Goal: Check status: Check status

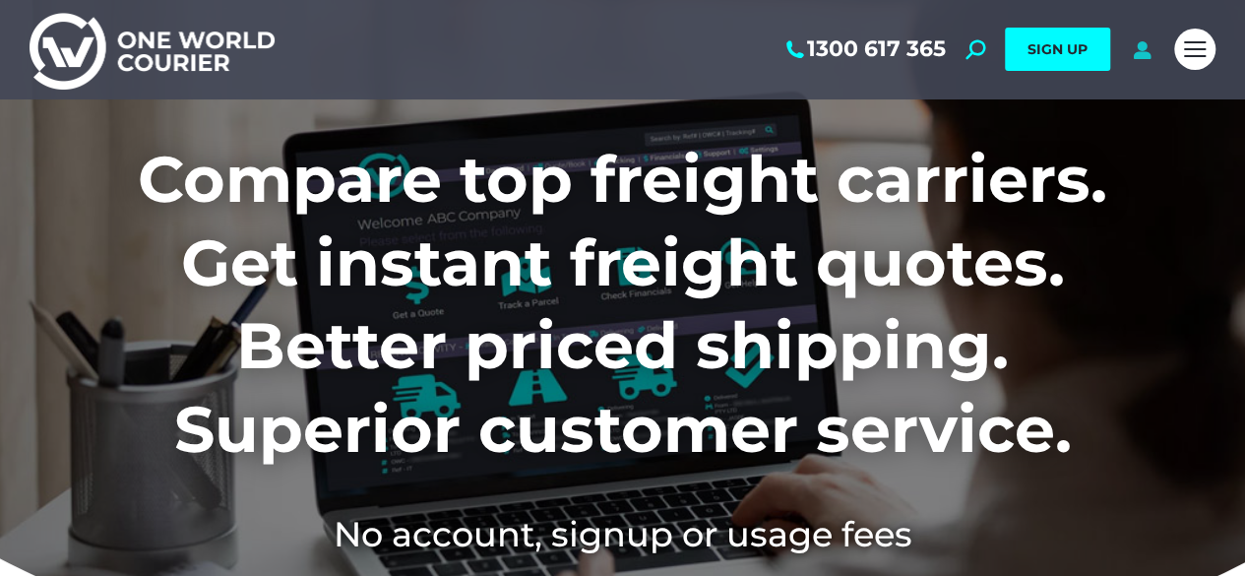
click at [1150, 55] on icon at bounding box center [1142, 49] width 25 height 20
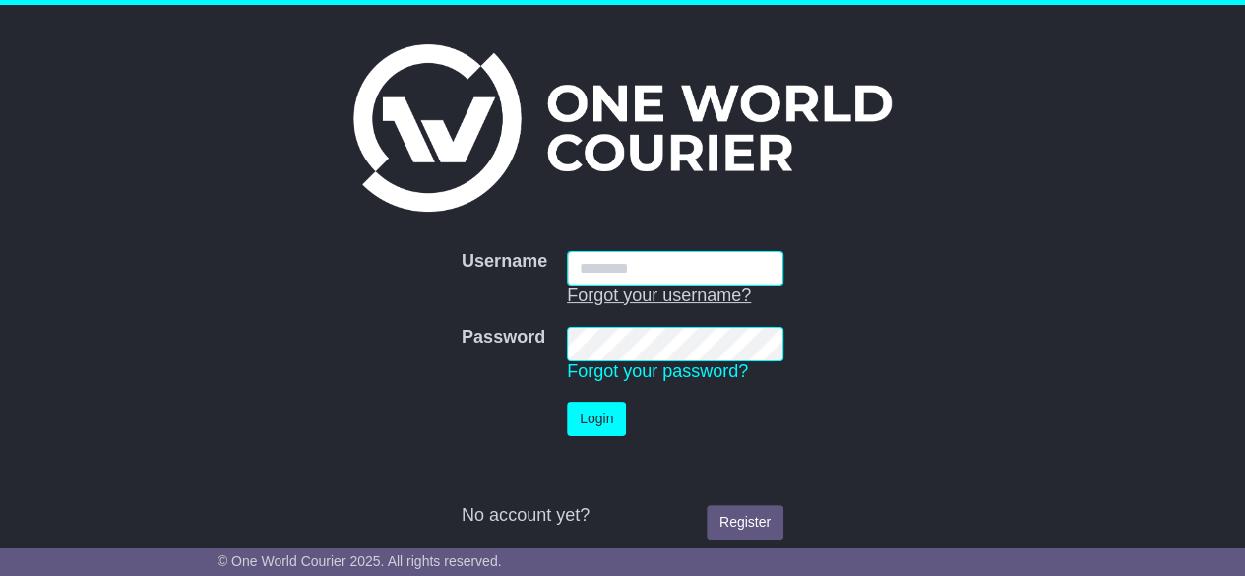
type input "**********"
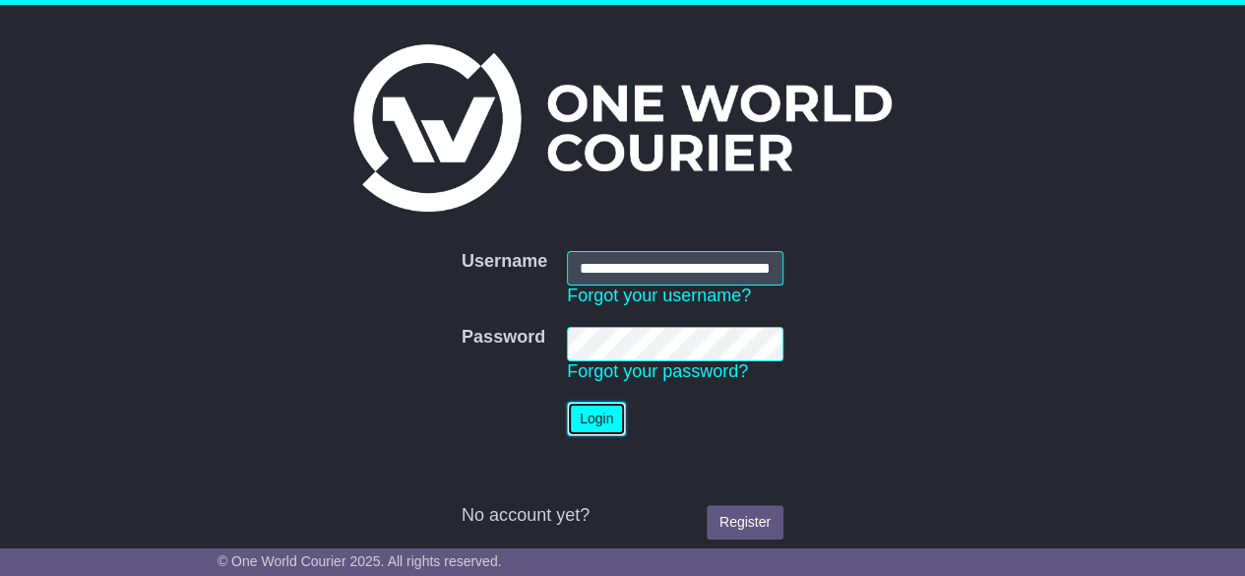
click at [594, 424] on button "Login" at bounding box center [596, 419] width 59 height 34
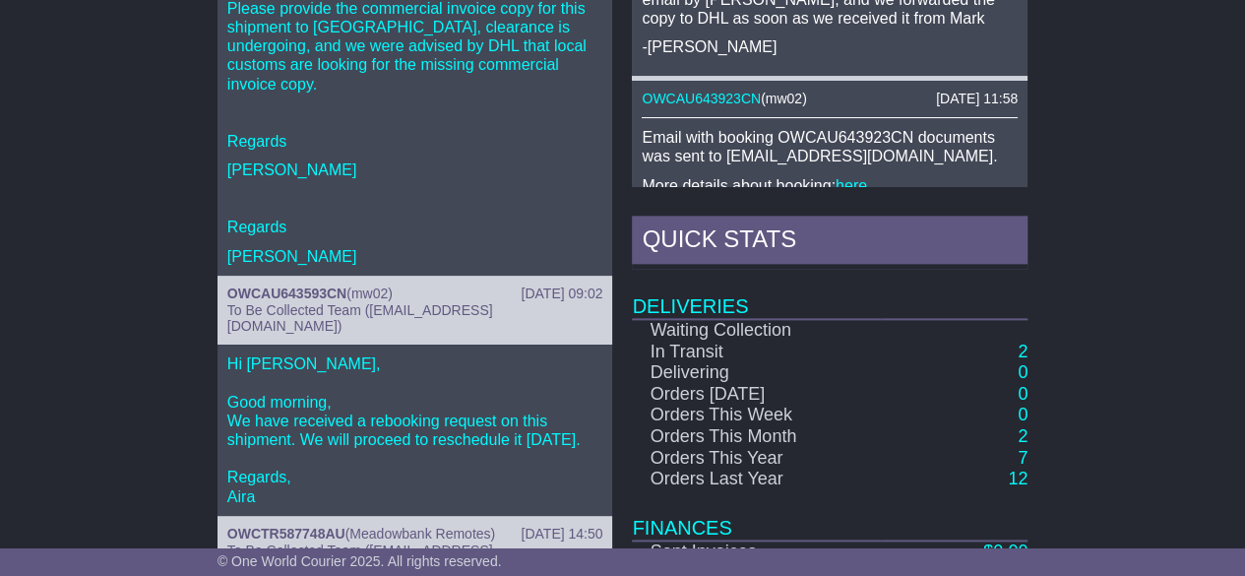
scroll to position [1083, 0]
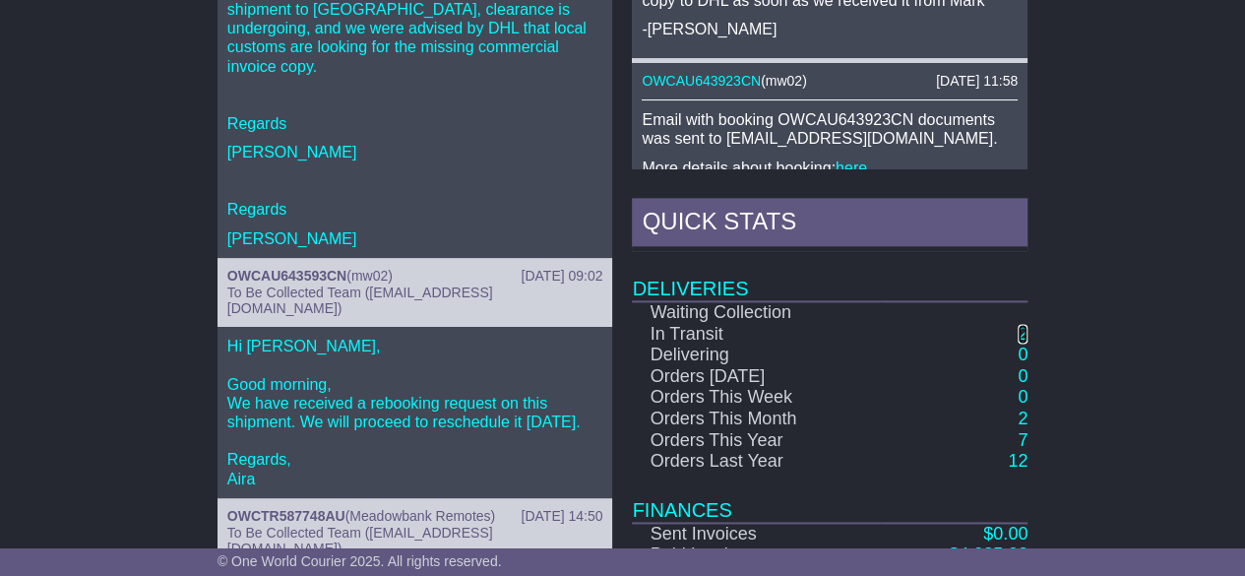
click at [1024, 342] on link "2" at bounding box center [1023, 334] width 10 height 20
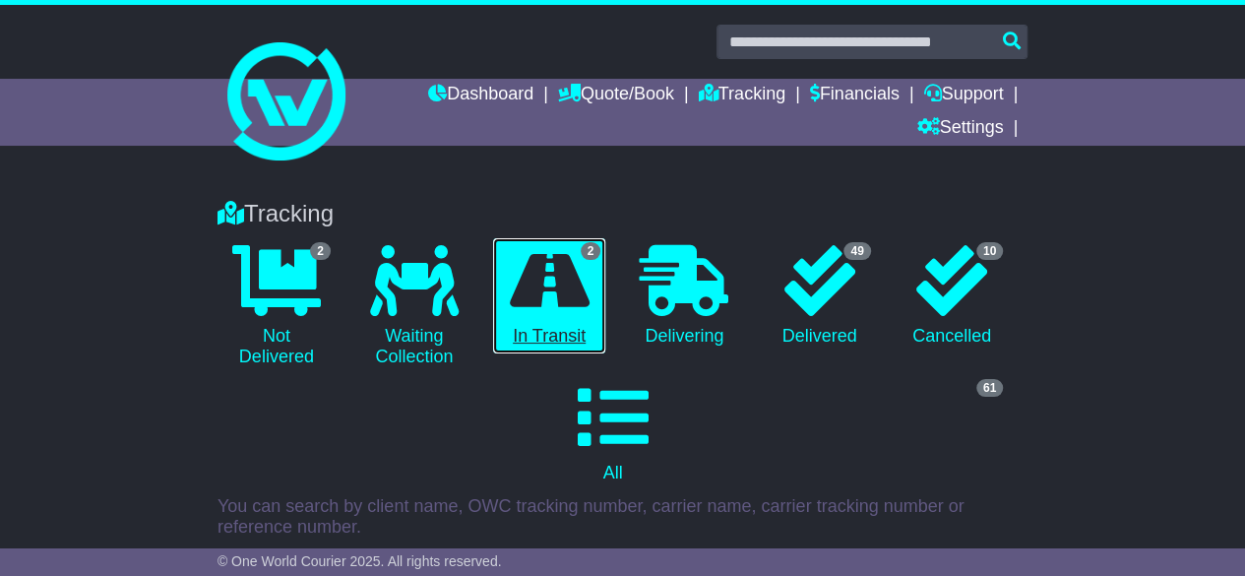
click at [577, 269] on icon at bounding box center [550, 280] width 80 height 71
click at [558, 338] on link "2 In Transit" at bounding box center [549, 296] width 112 height 116
click at [586, 253] on span "2" at bounding box center [591, 251] width 21 height 18
click at [534, 280] on icon at bounding box center [550, 280] width 80 height 71
click at [522, 341] on link "2 In Transit" at bounding box center [549, 296] width 112 height 116
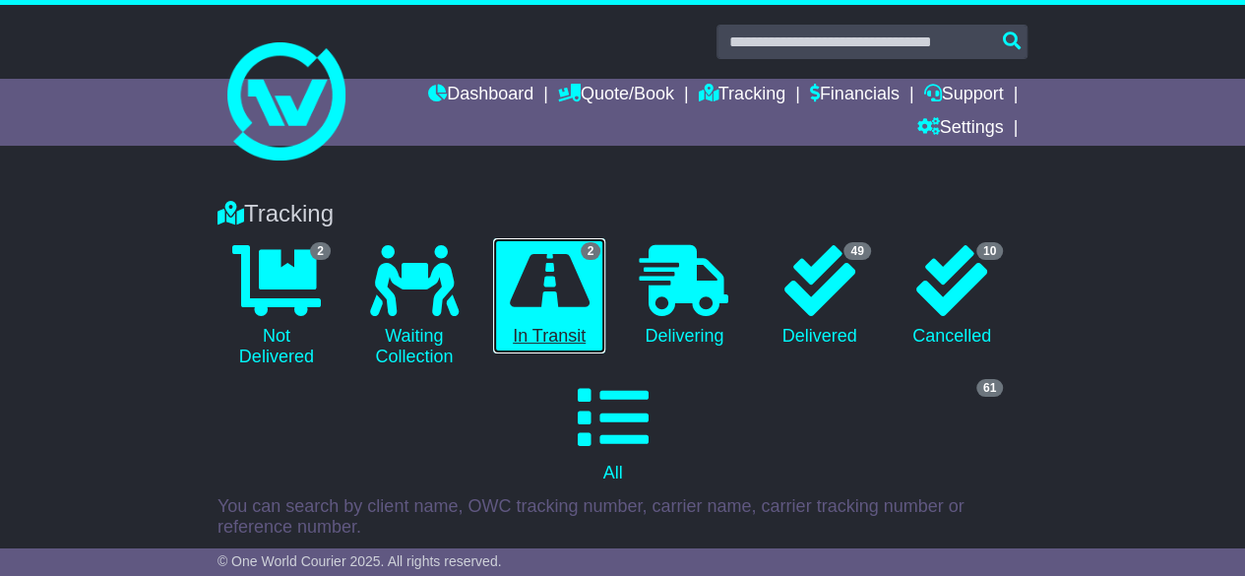
click at [528, 326] on link "2 In Transit" at bounding box center [549, 296] width 112 height 116
click at [573, 251] on icon at bounding box center [550, 280] width 80 height 71
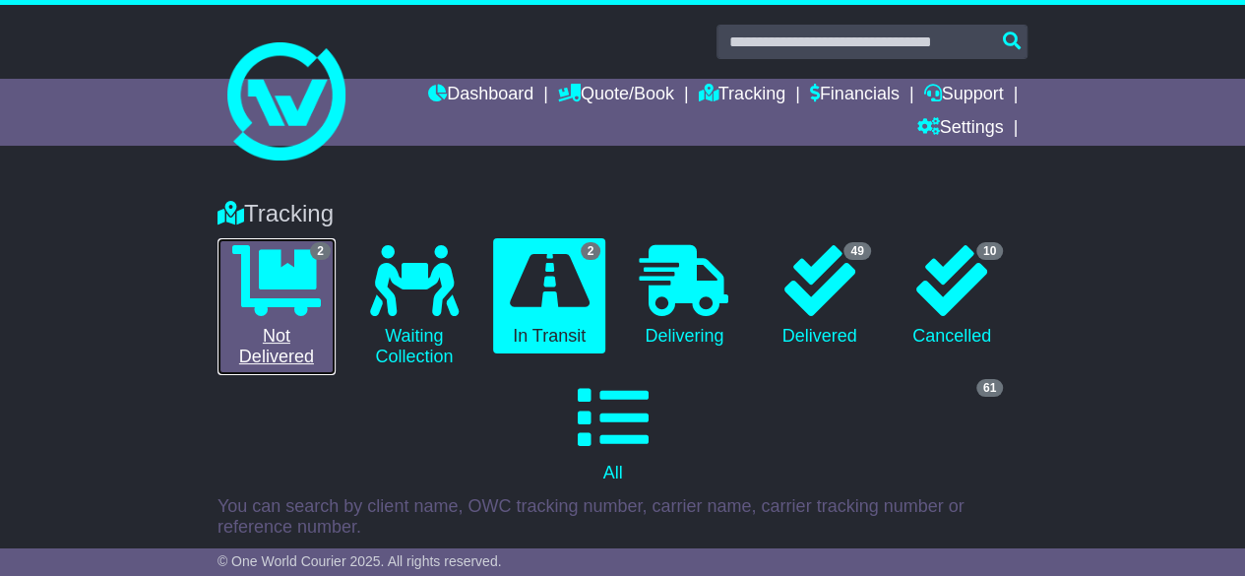
click at [270, 256] on icon at bounding box center [276, 280] width 89 height 71
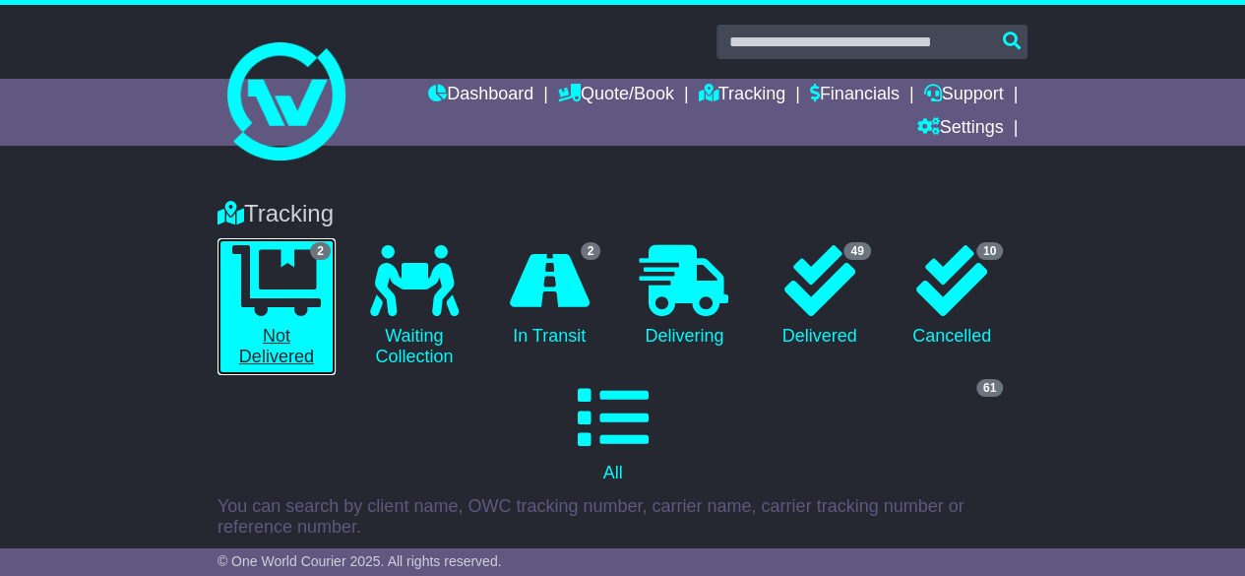
click at [311, 286] on icon at bounding box center [276, 280] width 89 height 71
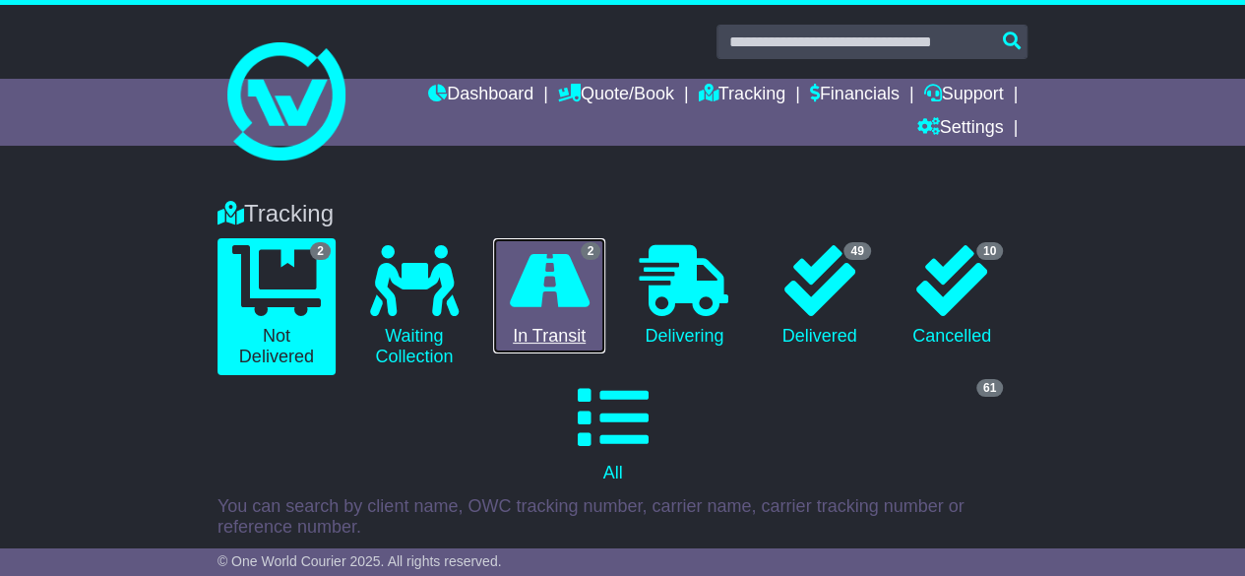
click at [549, 280] on icon at bounding box center [550, 280] width 80 height 71
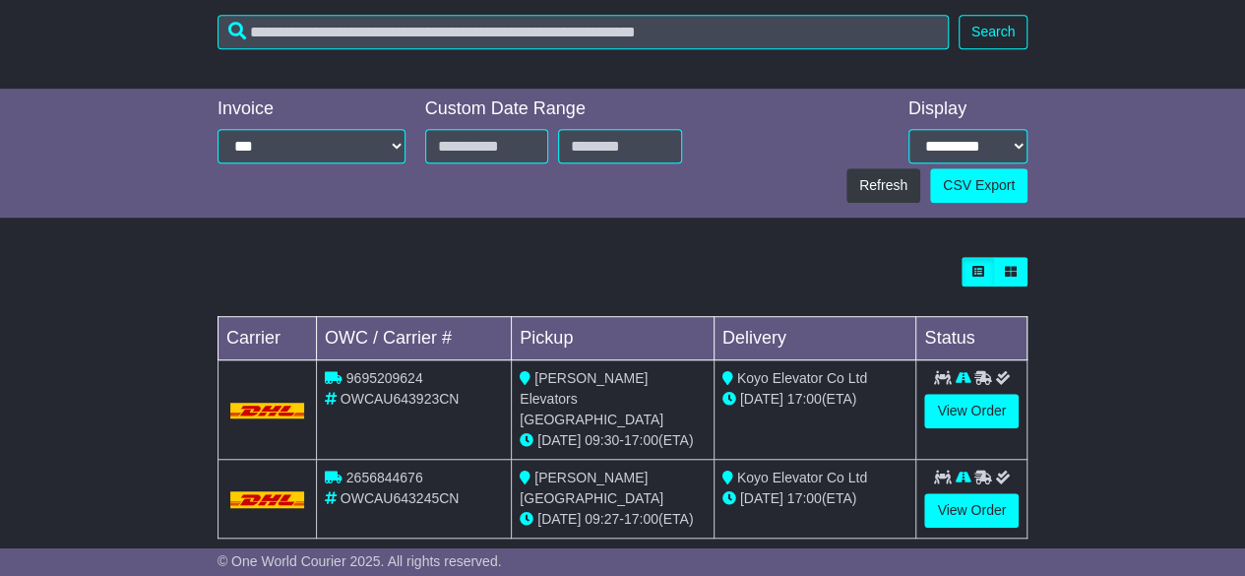
scroll to position [537, 0]
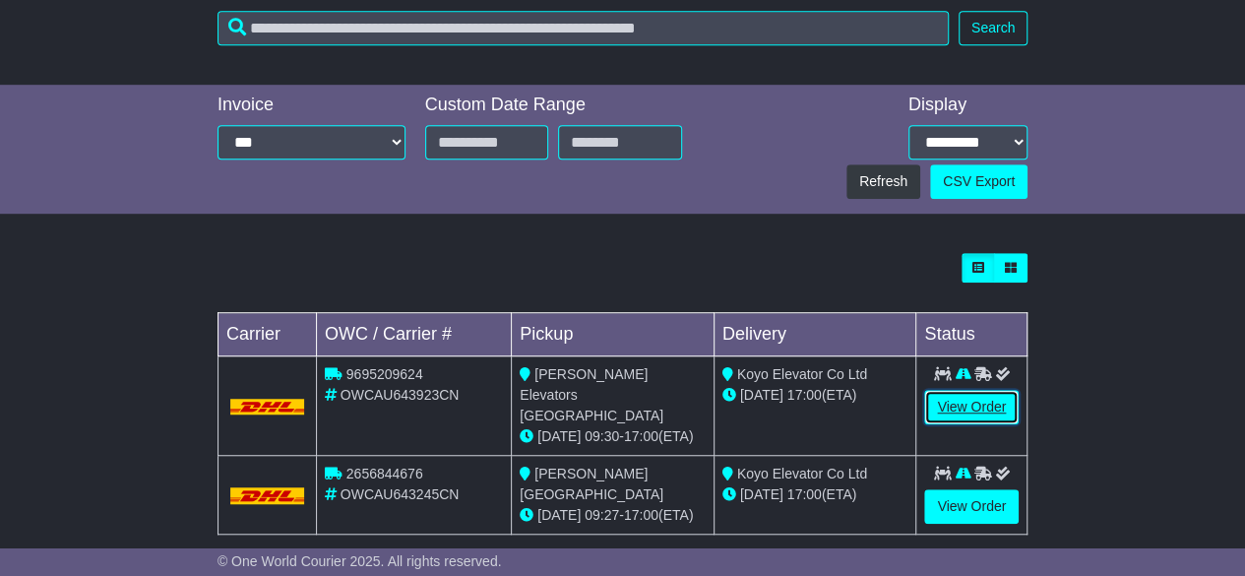
click at [986, 401] on link "View Order" at bounding box center [971, 407] width 95 height 34
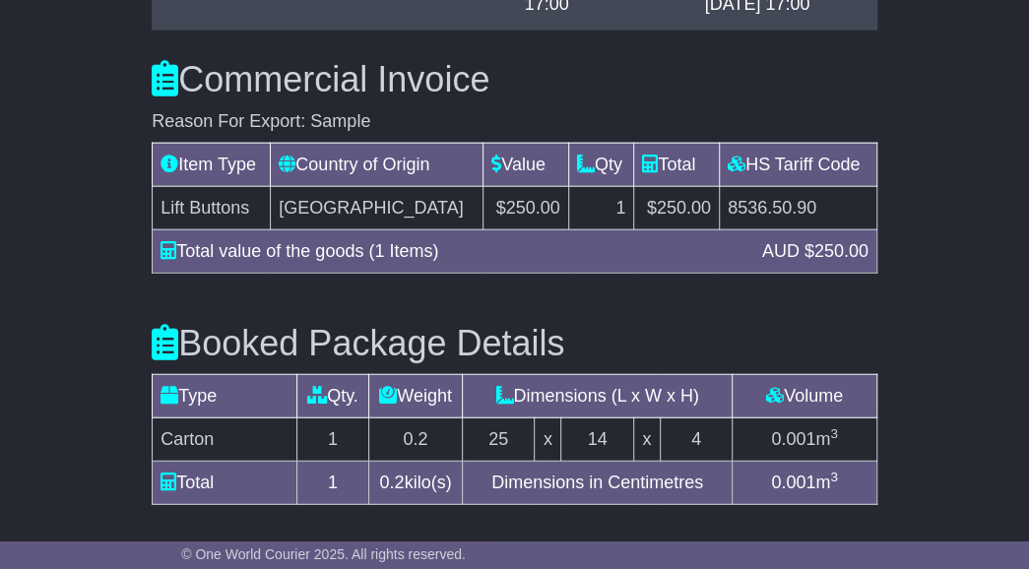
scroll to position [338, 0]
